Goal: Entertainment & Leisure: Consume media (video, audio)

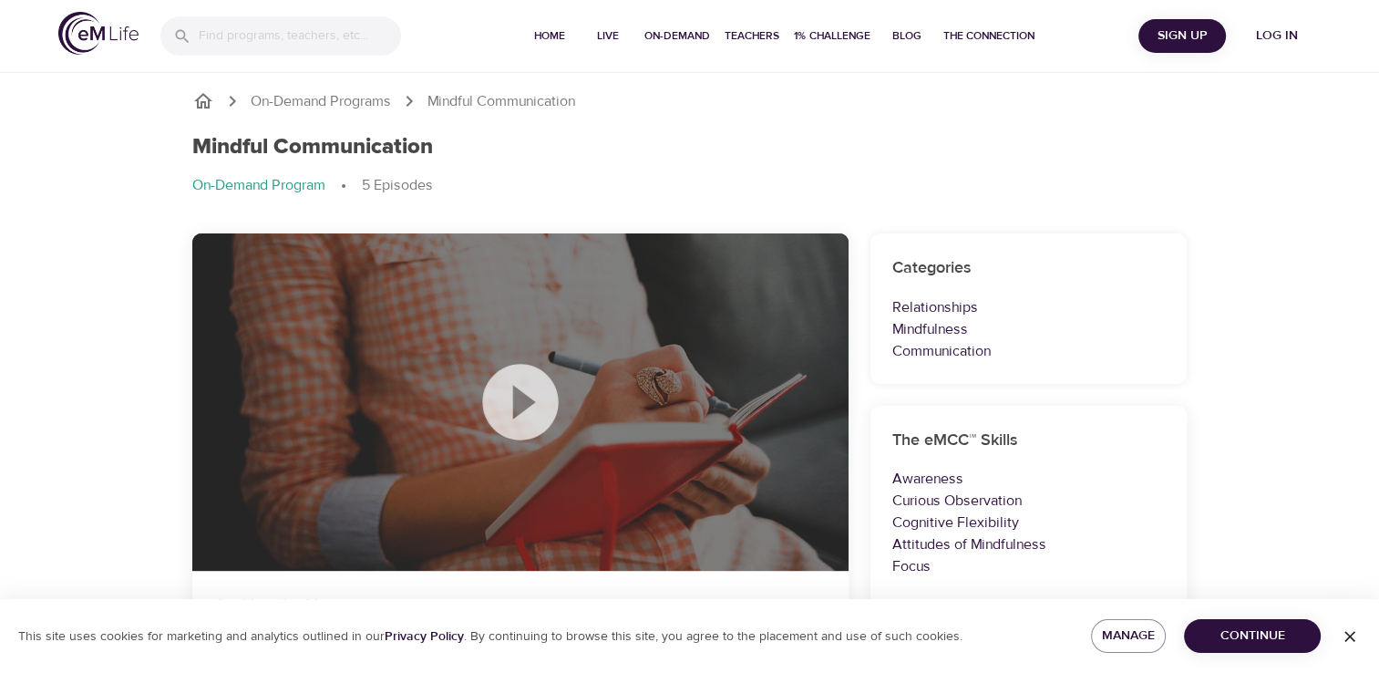
click at [531, 399] on icon at bounding box center [520, 401] width 91 height 91
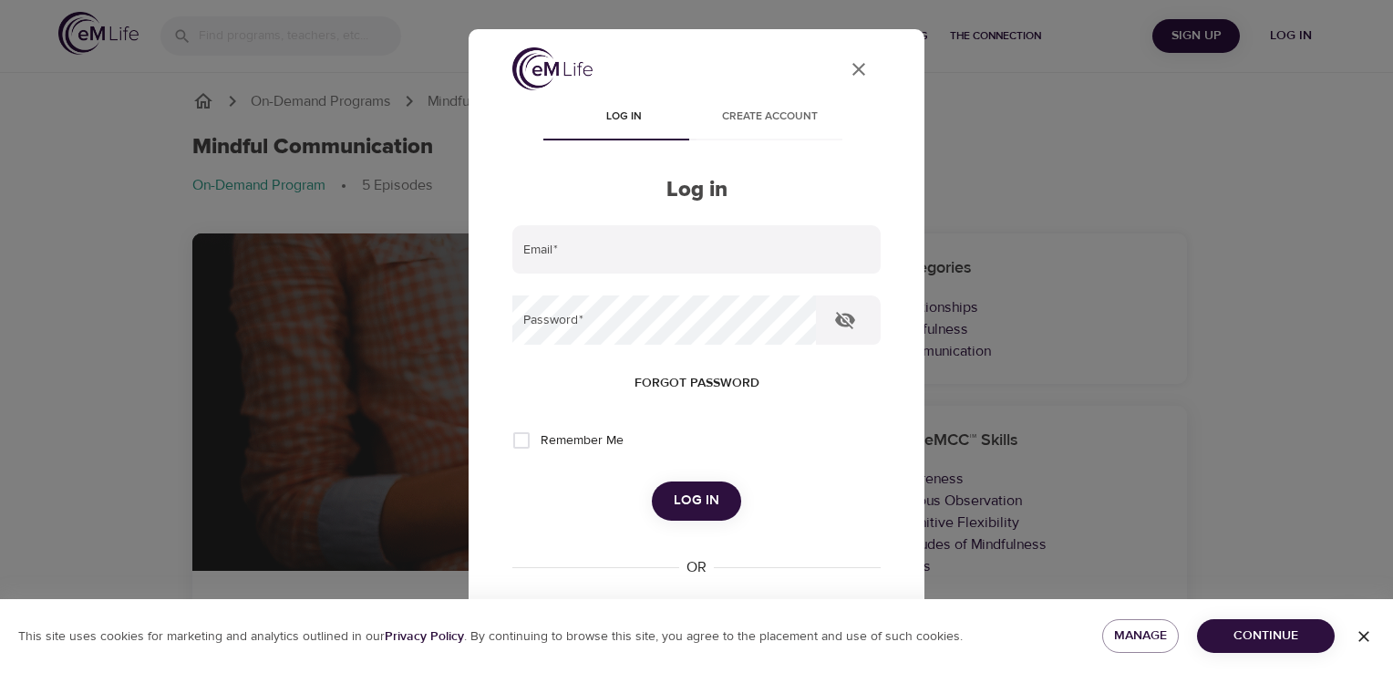
type input "[PERSON_NAME][EMAIL_ADDRESS][DOMAIN_NAME]"
click at [688, 500] on span "Log in" at bounding box center [697, 501] width 46 height 24
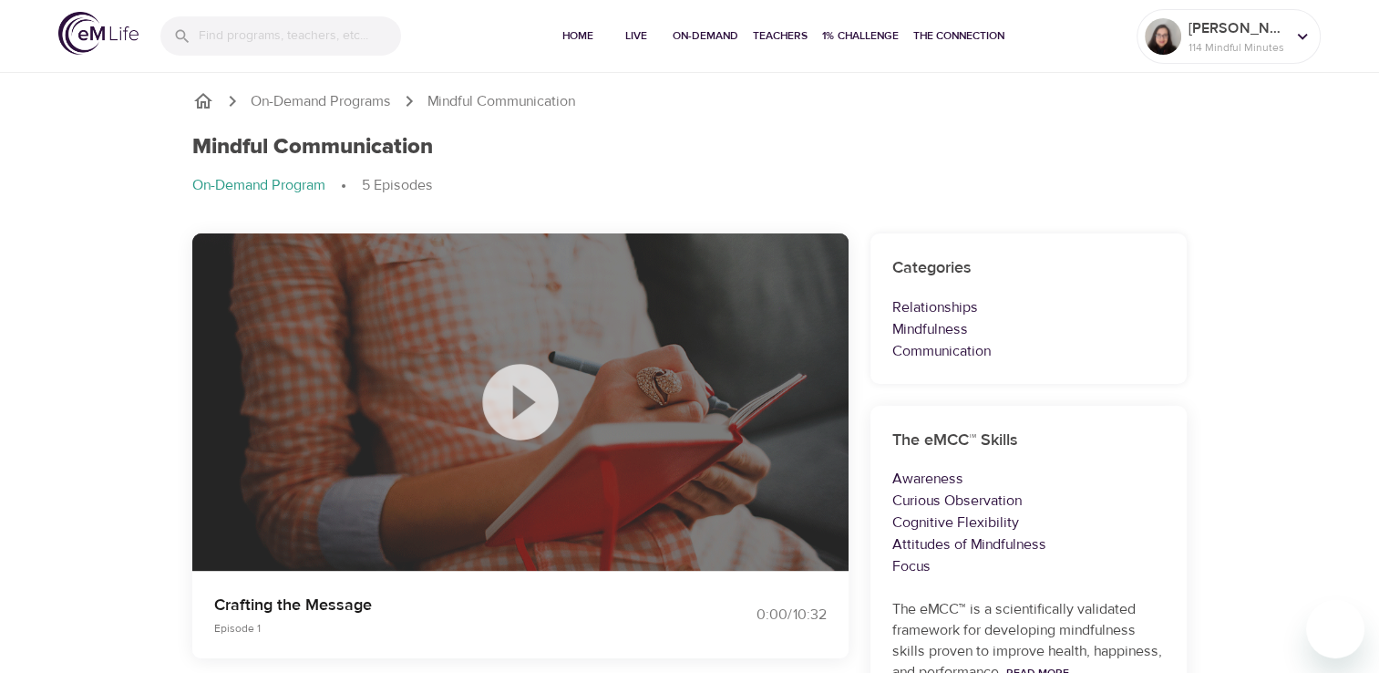
click at [520, 381] on icon at bounding box center [520, 402] width 76 height 76
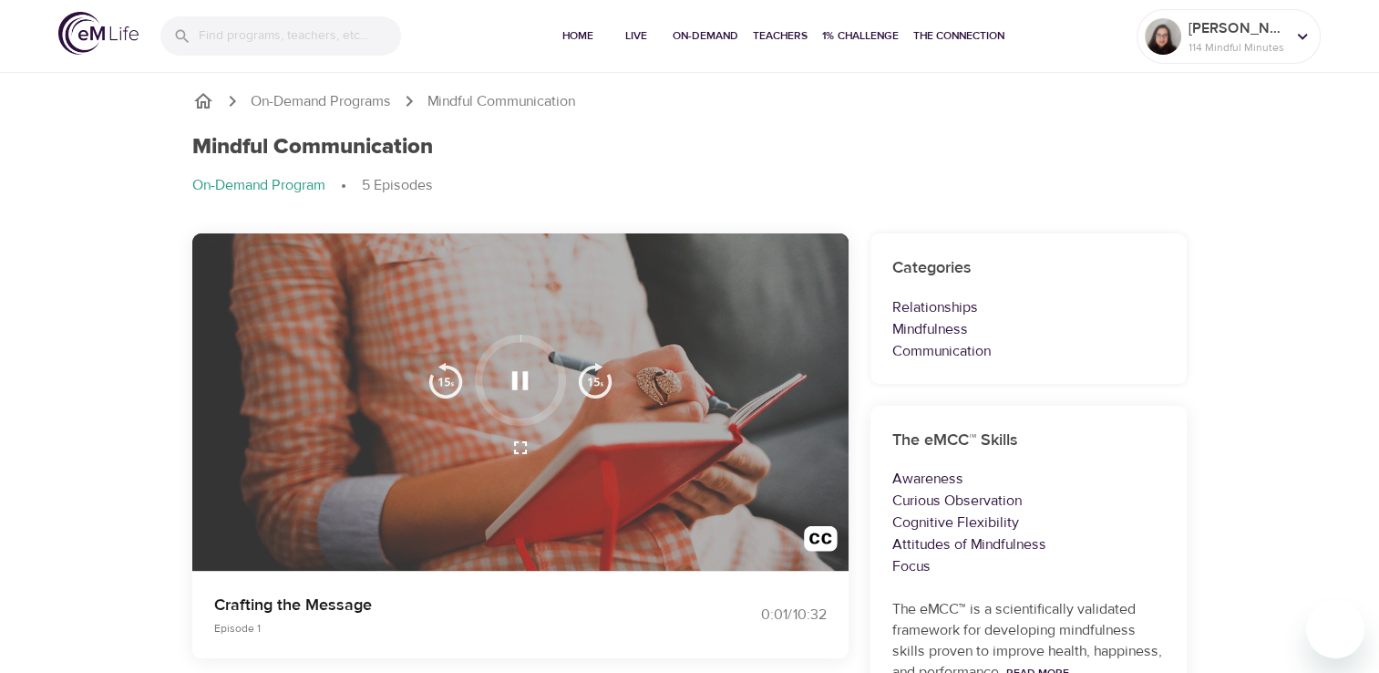
click at [508, 448] on button "button" at bounding box center [521, 448] width 44 height 44
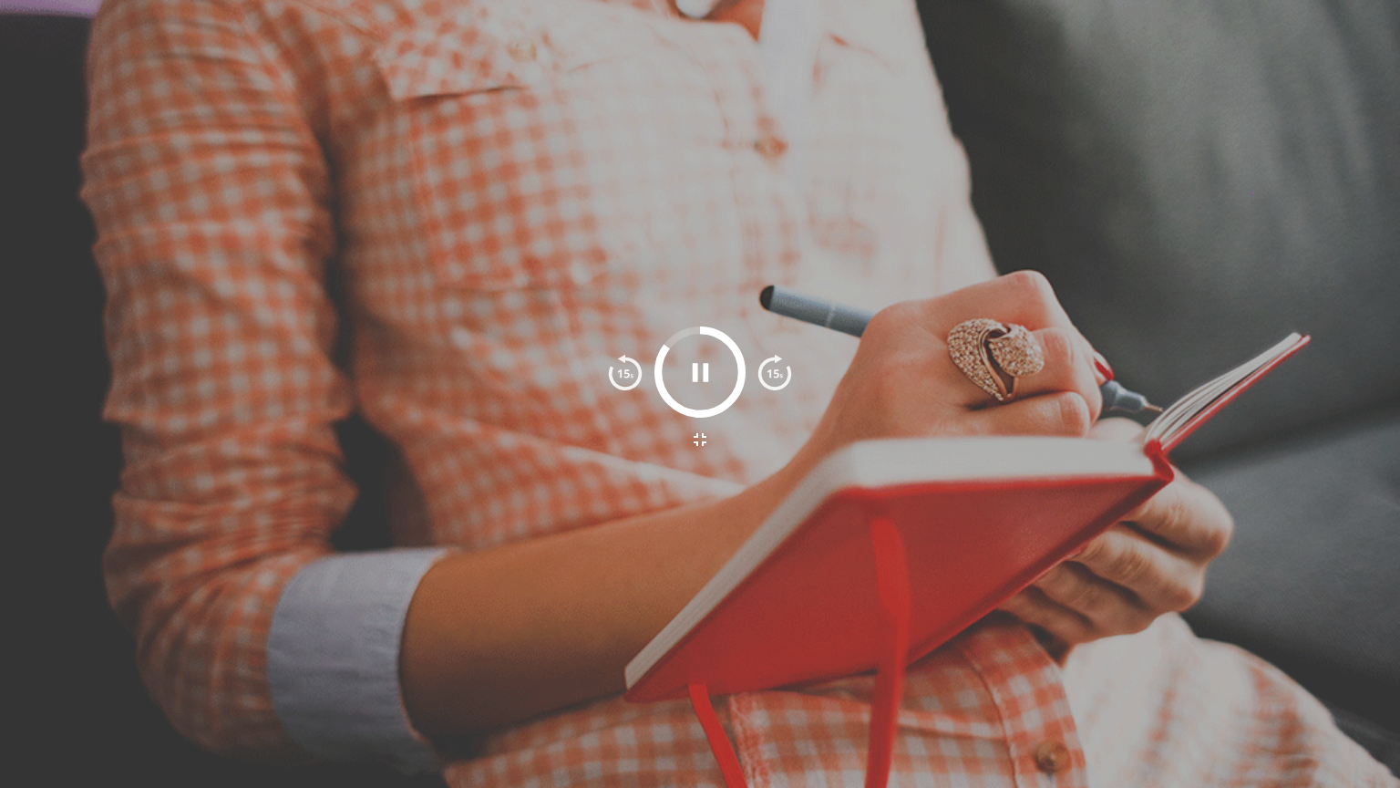
click at [995, 208] on div at bounding box center [700, 394] width 1400 height 788
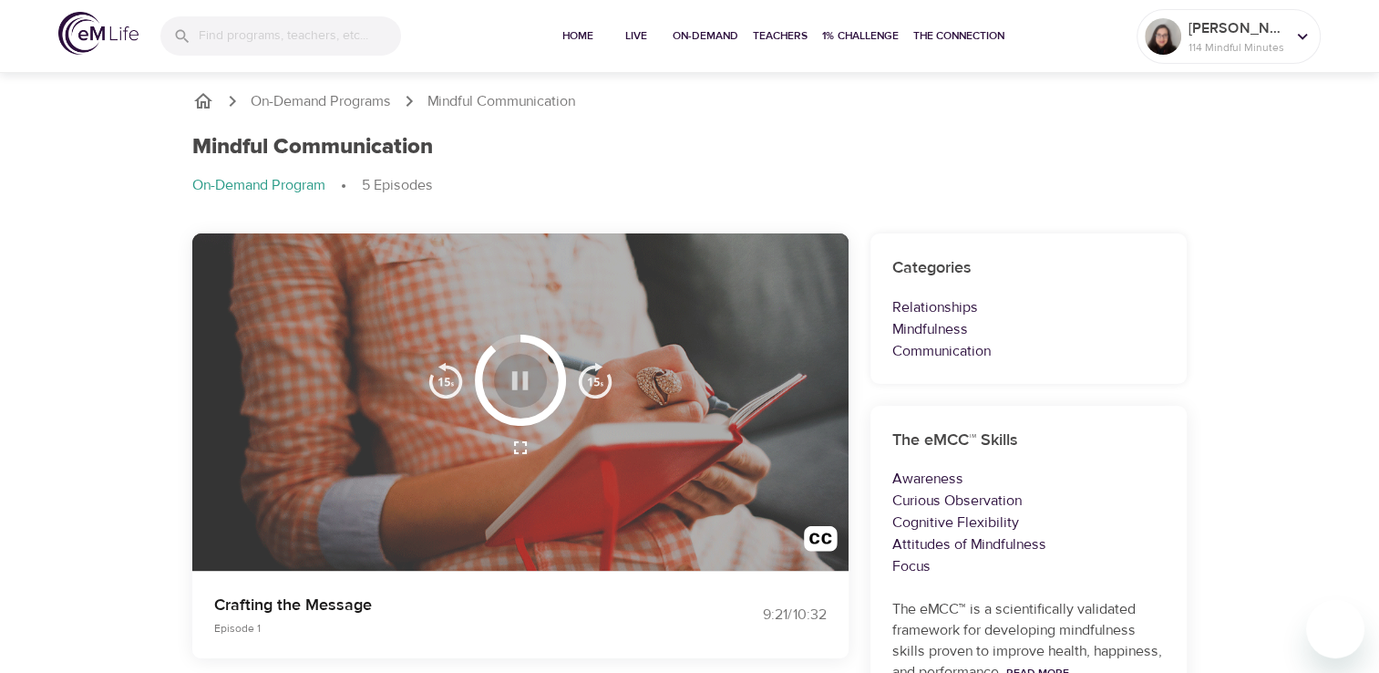
click at [521, 386] on icon "button" at bounding box center [520, 381] width 32 height 32
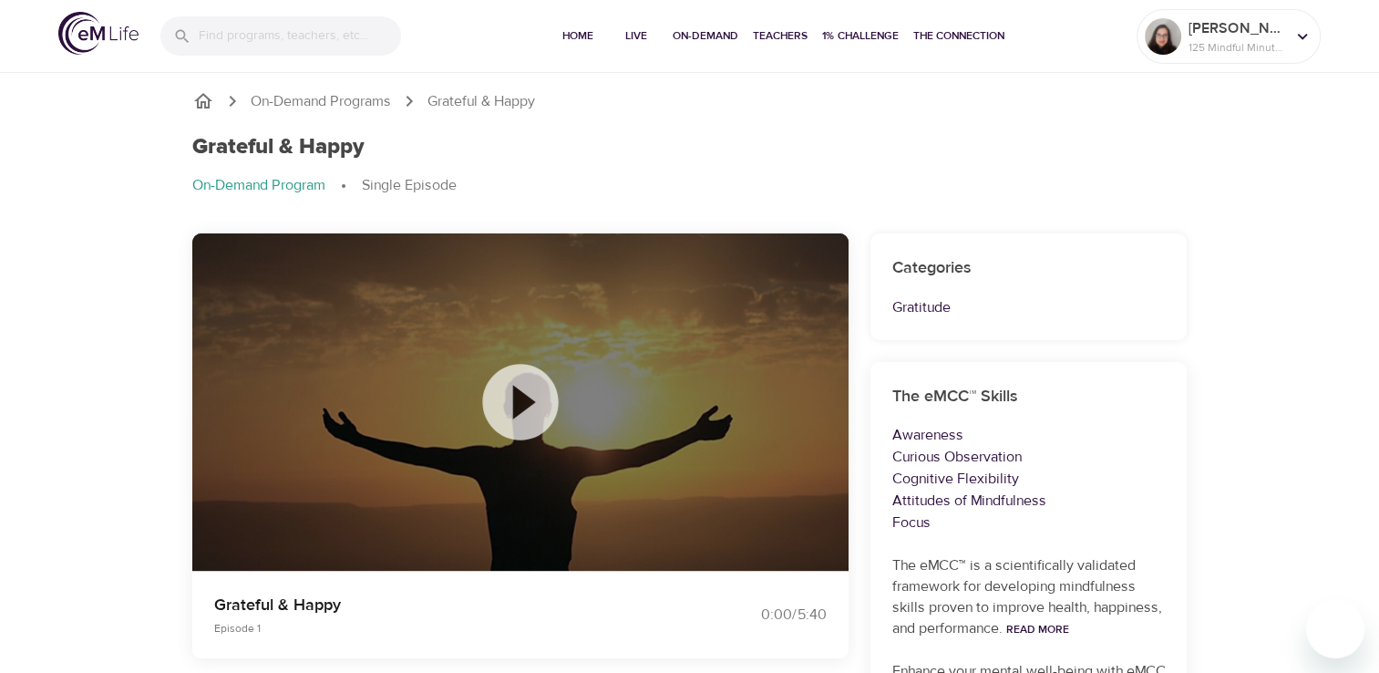
click at [521, 399] on icon at bounding box center [520, 401] width 91 height 91
